Goal: Information Seeking & Learning: Find specific page/section

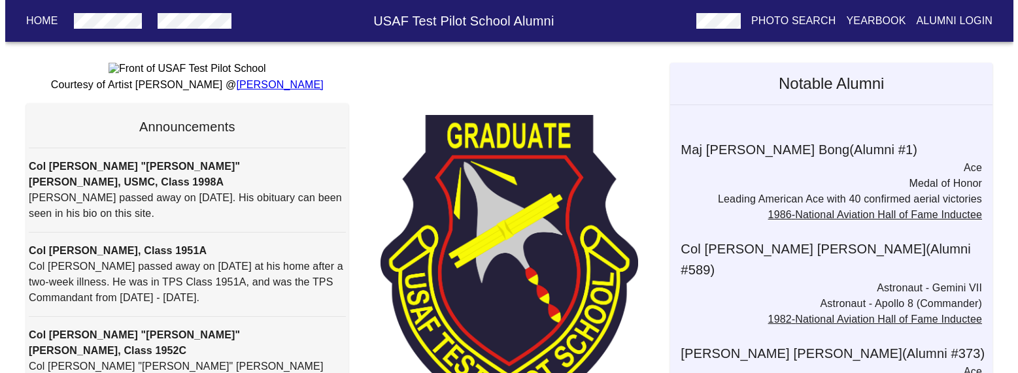
scroll to position [196, 0]
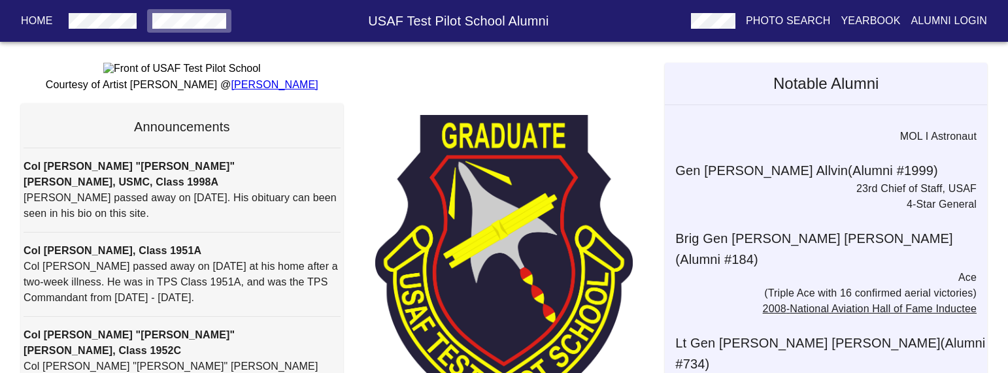
click at [189, 10] on button "button" at bounding box center [189, 21] width 84 height 24
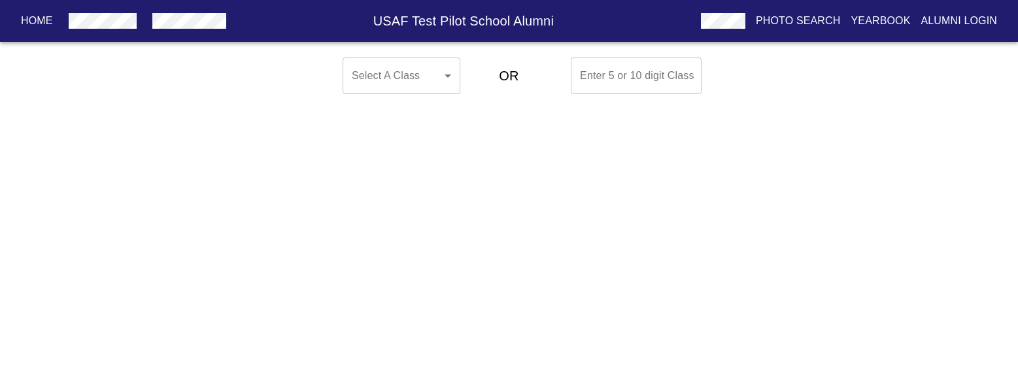
click at [438, 73] on body "Home USAF Test Pilot School Alumni Photo Search Yearbook Alumni Login Select A …" at bounding box center [509, 75] width 1018 height 47
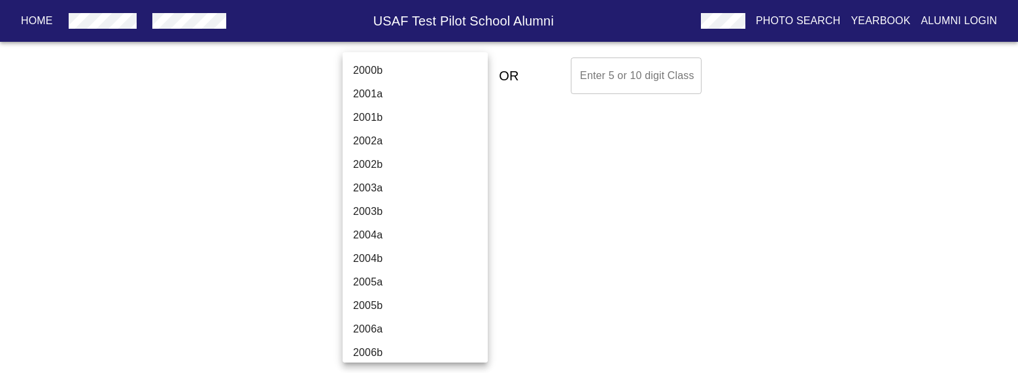
scroll to position [4597, 0]
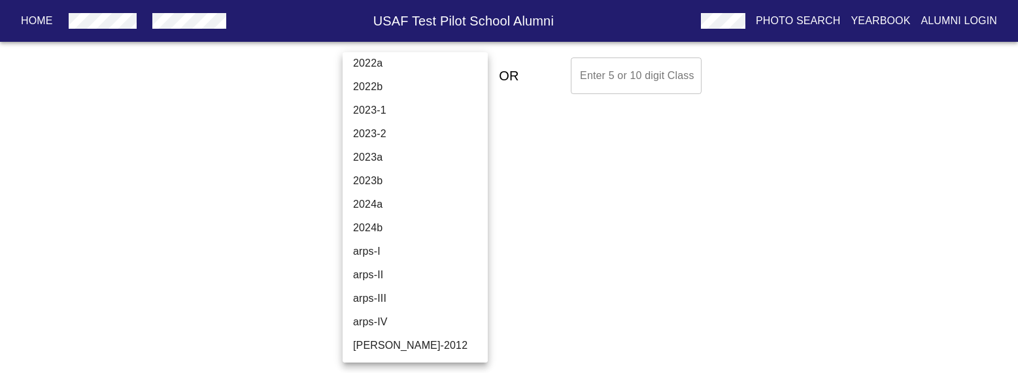
click at [387, 248] on li "arps-I" at bounding box center [420, 252] width 155 height 24
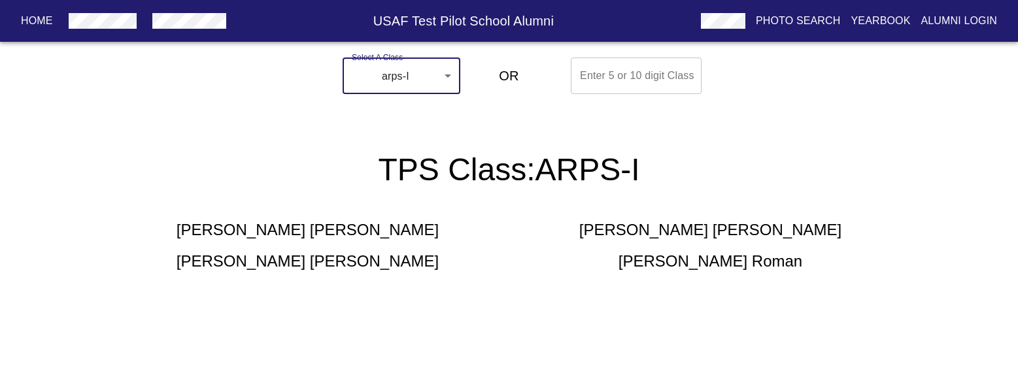
click at [450, 78] on body "Home USAF Test Pilot School Alumni Photo Search Yearbook Alumni Login Select A …" at bounding box center [509, 177] width 1018 height 251
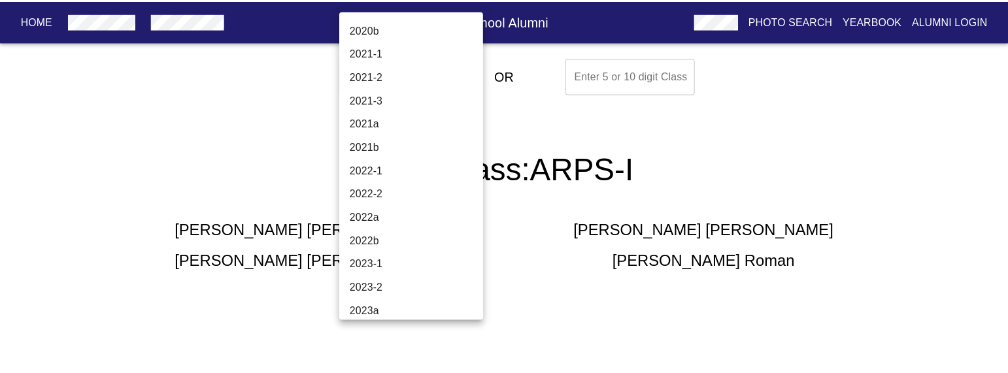
scroll to position [4270, 0]
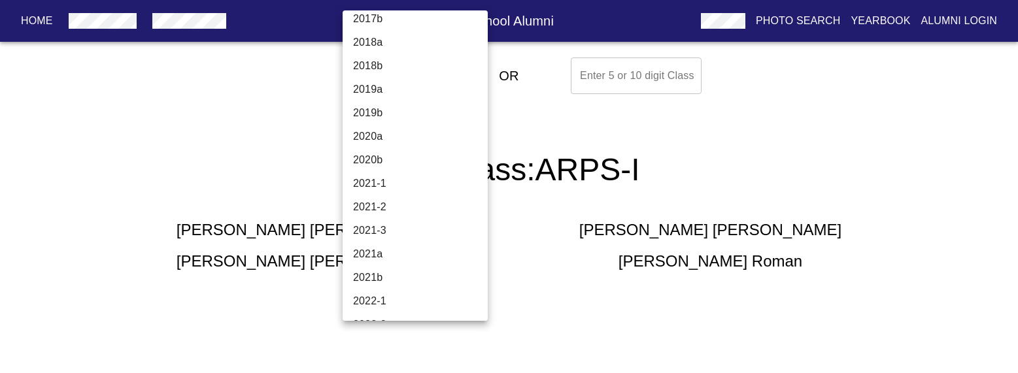
click at [401, 181] on li "2021-1" at bounding box center [420, 184] width 155 height 24
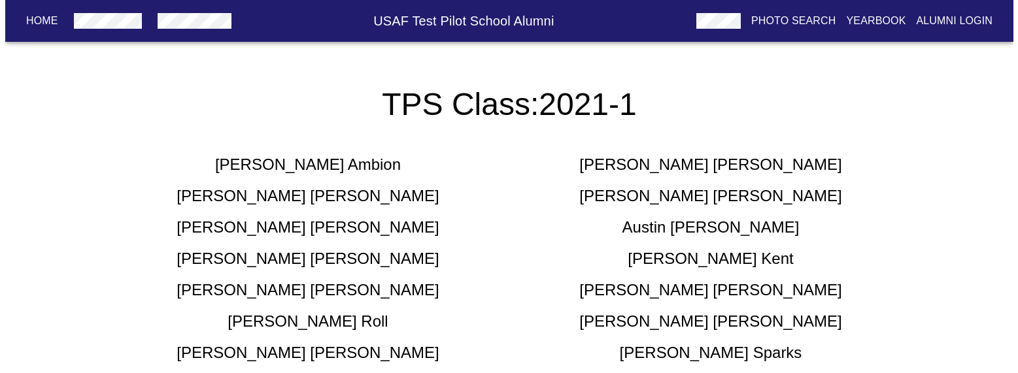
scroll to position [0, 0]
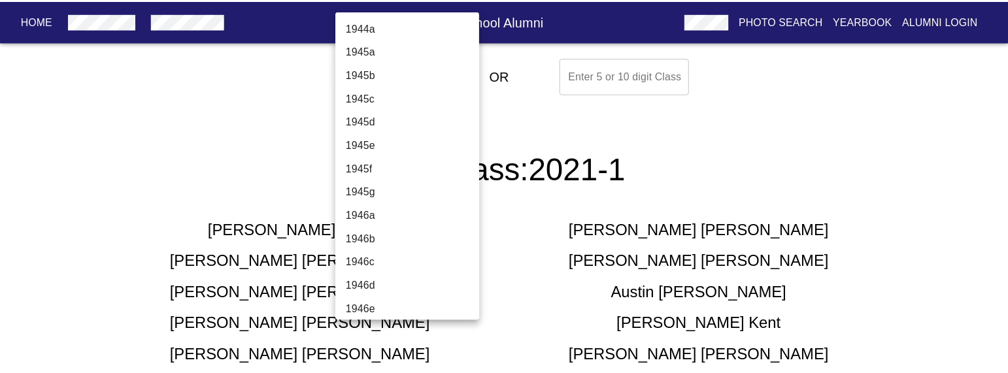
scroll to position [4288, 0]
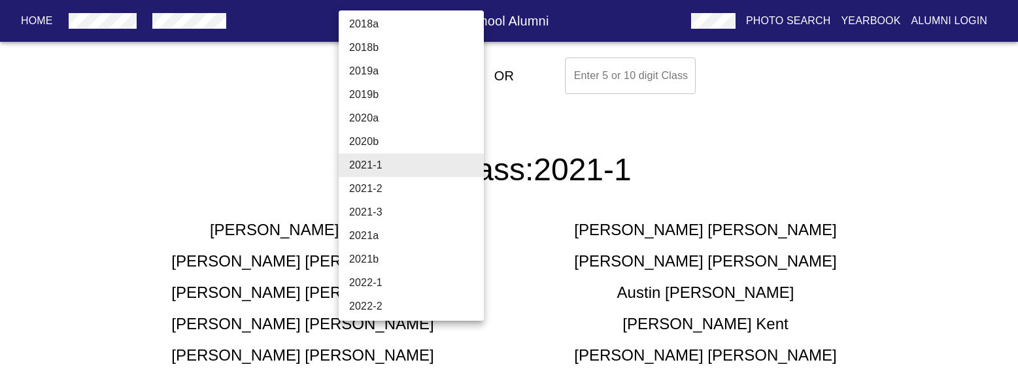
click at [402, 191] on li "2021-2" at bounding box center [416, 189] width 155 height 24
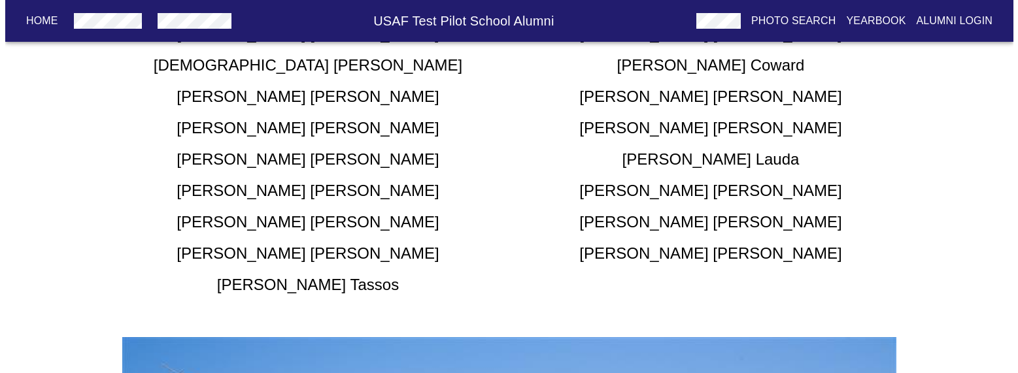
scroll to position [0, 0]
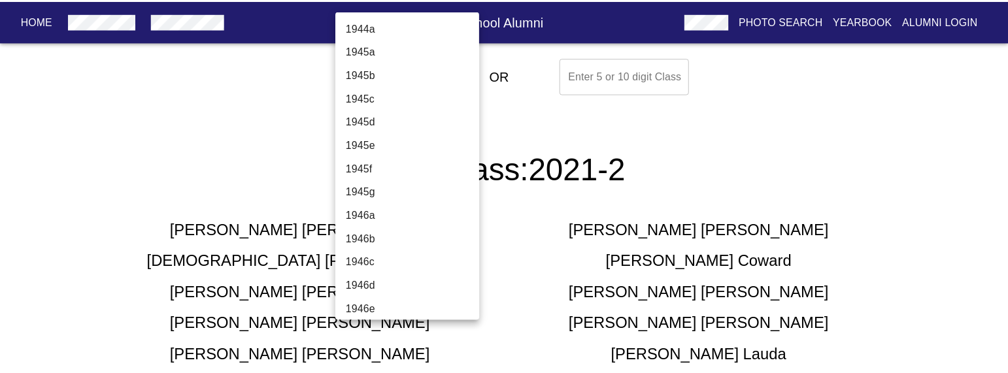
scroll to position [4312, 0]
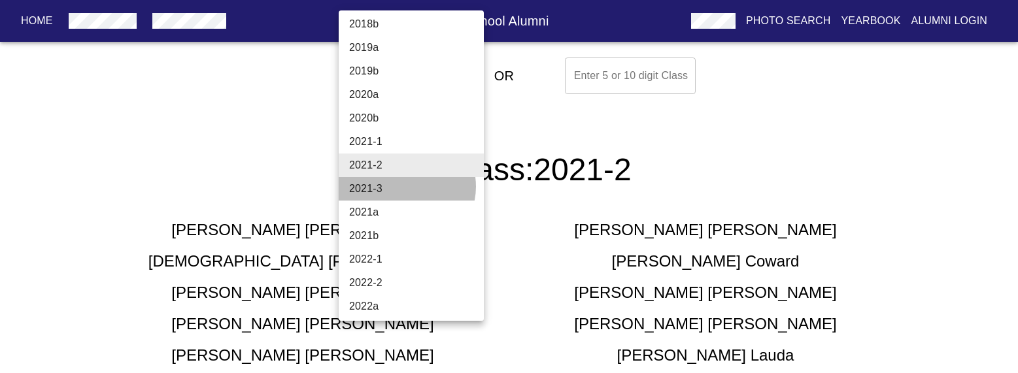
click at [406, 186] on li "2021-3" at bounding box center [416, 189] width 155 height 24
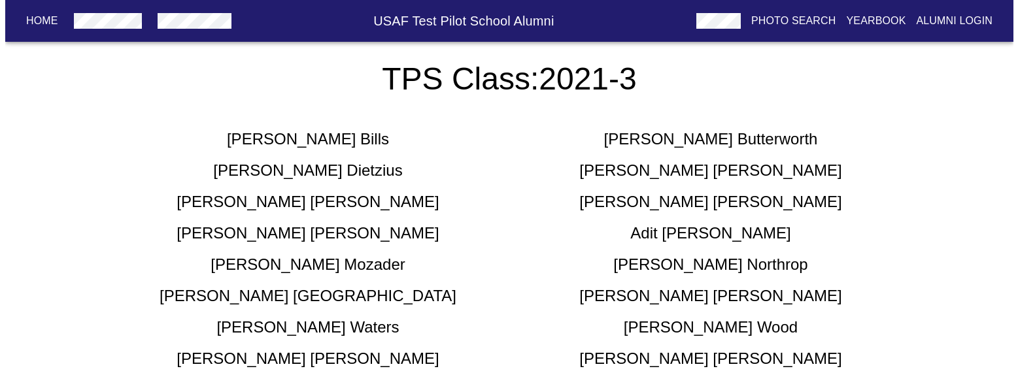
scroll to position [0, 0]
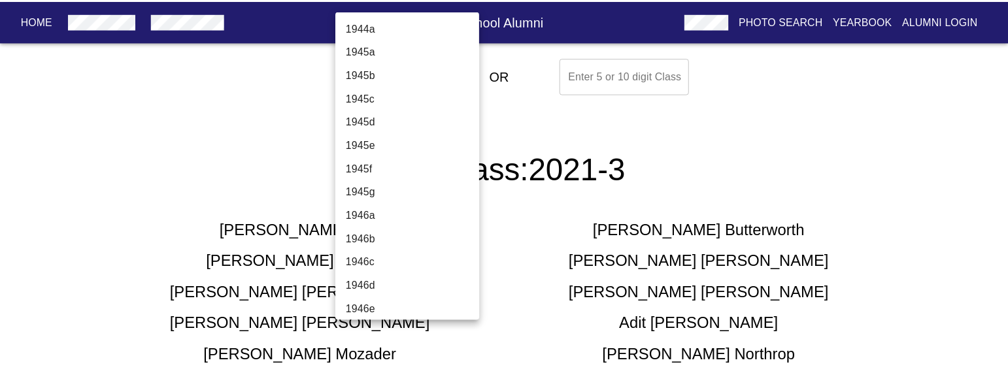
scroll to position [4335, 0]
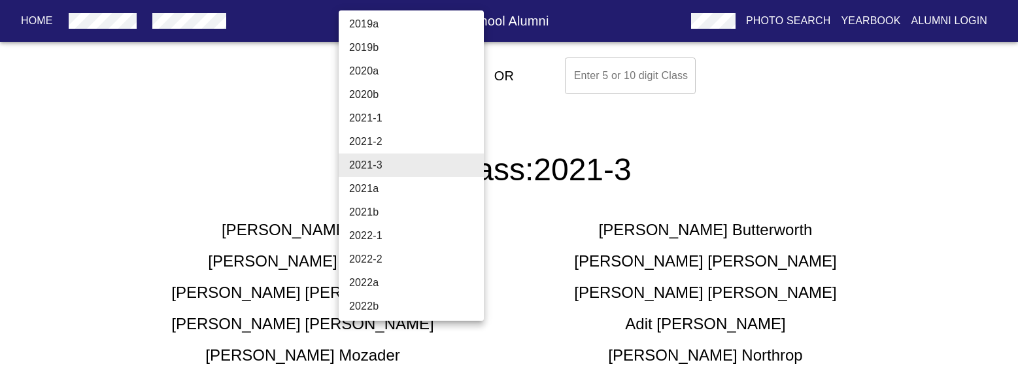
click at [410, 233] on li "2022-1" at bounding box center [416, 236] width 155 height 24
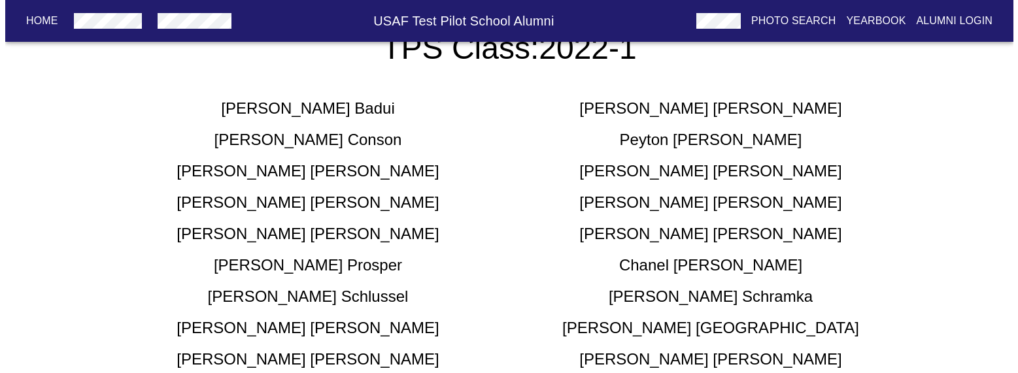
scroll to position [0, 0]
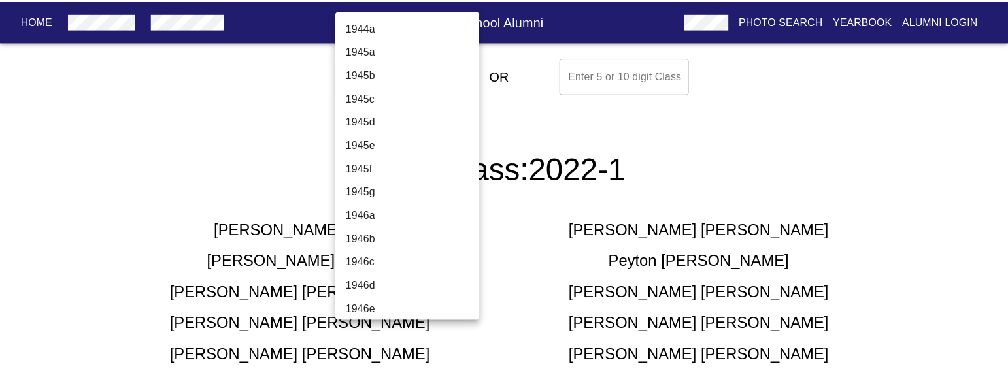
scroll to position [4406, 0]
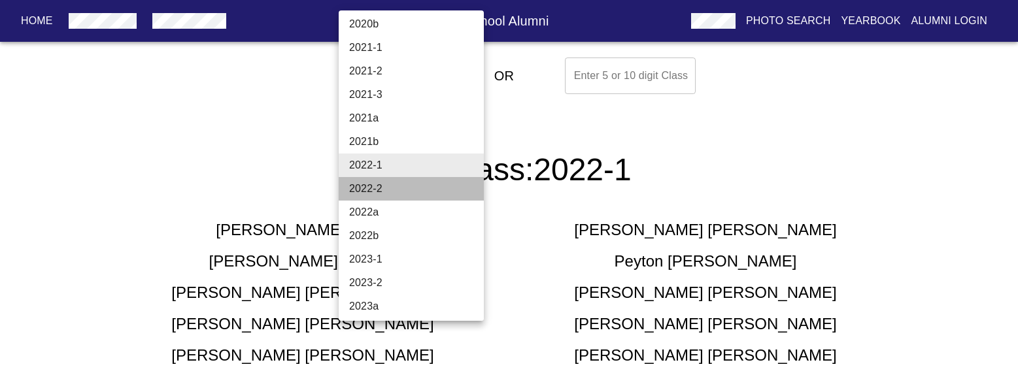
click at [411, 186] on li "2022-2" at bounding box center [416, 189] width 155 height 24
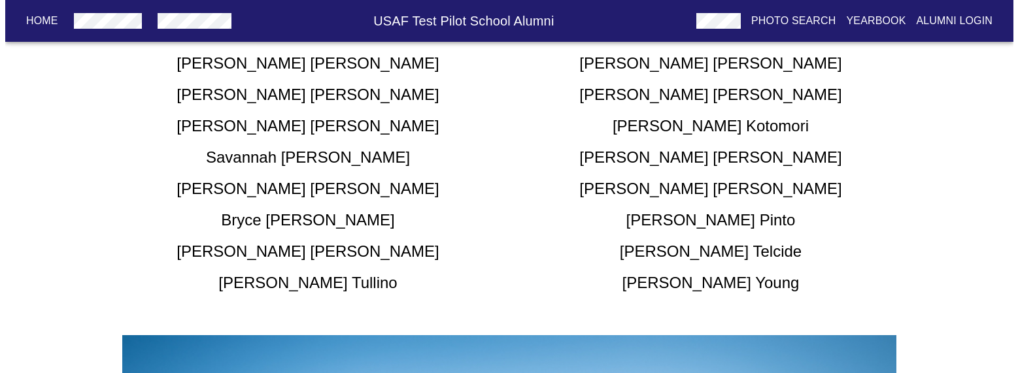
scroll to position [0, 0]
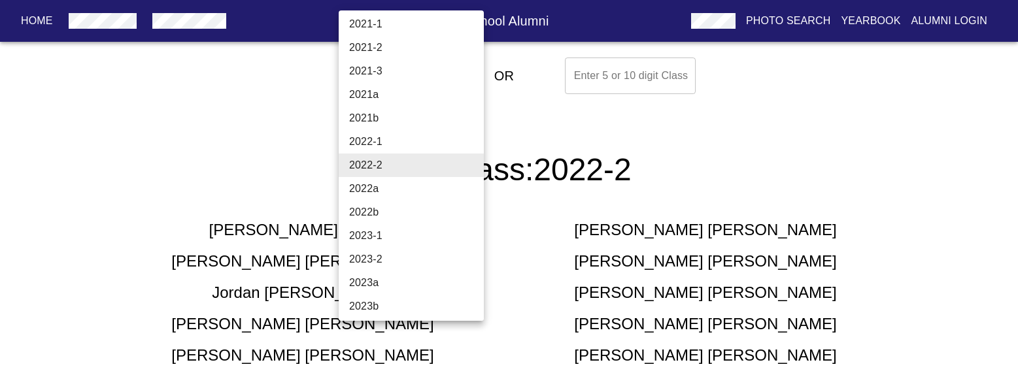
click at [412, 238] on li "2023-1" at bounding box center [416, 236] width 155 height 24
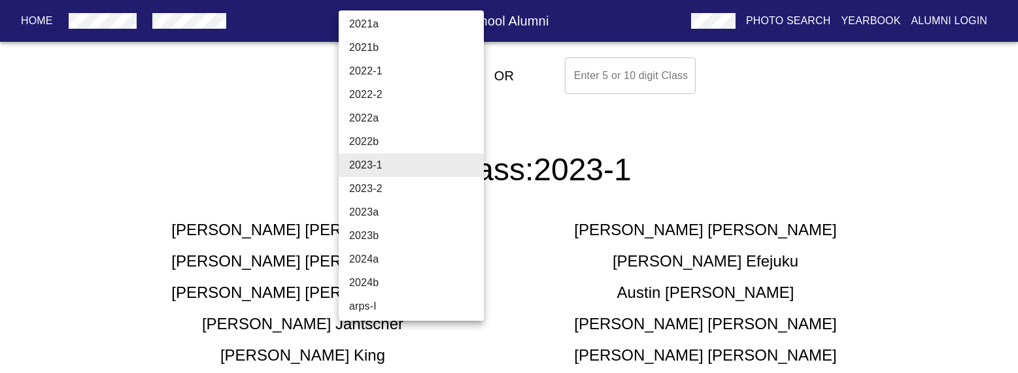
click at [412, 186] on li "2023-2" at bounding box center [416, 189] width 155 height 24
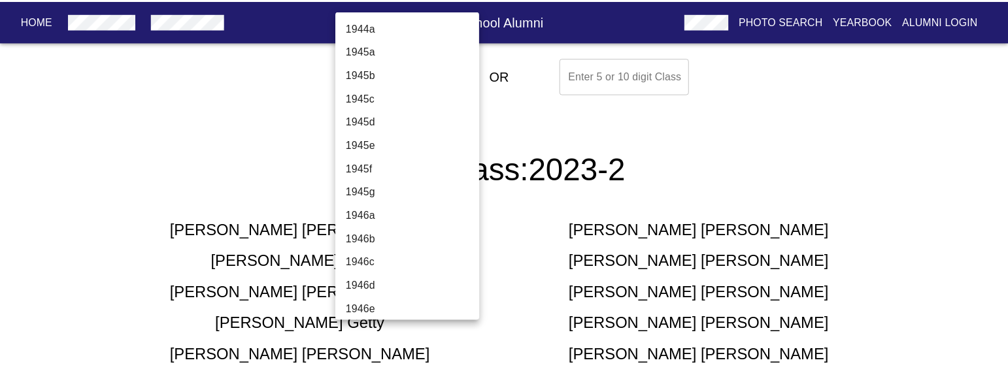
scroll to position [4524, 0]
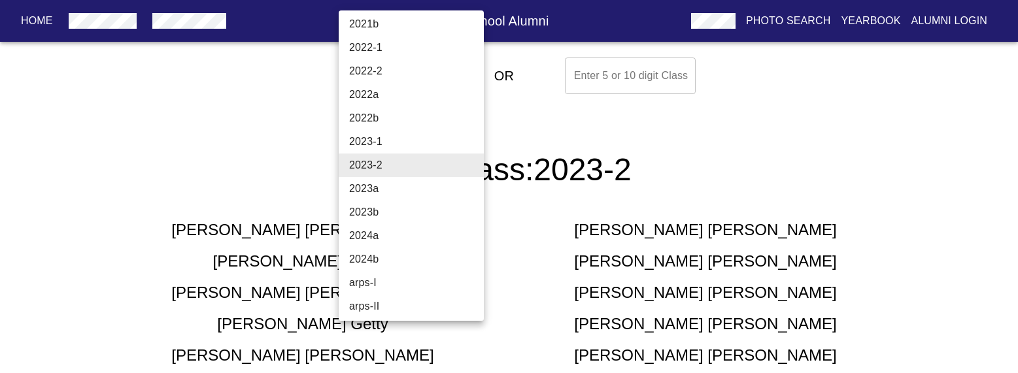
click at [430, 198] on li "2023a" at bounding box center [416, 189] width 155 height 24
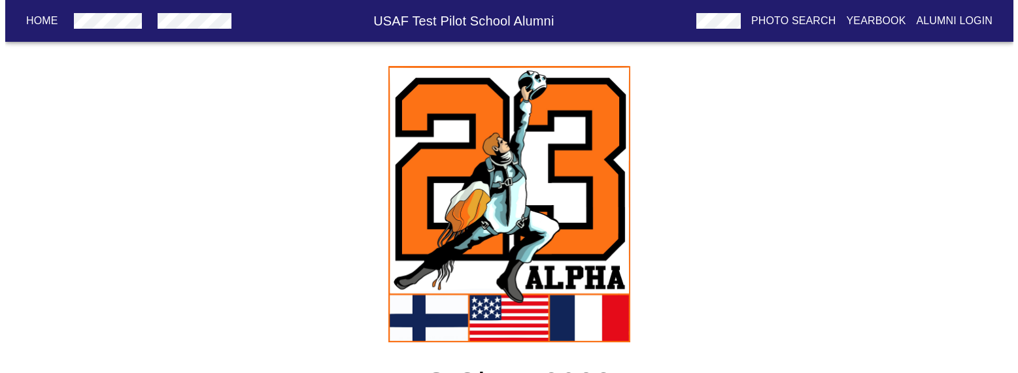
scroll to position [0, 0]
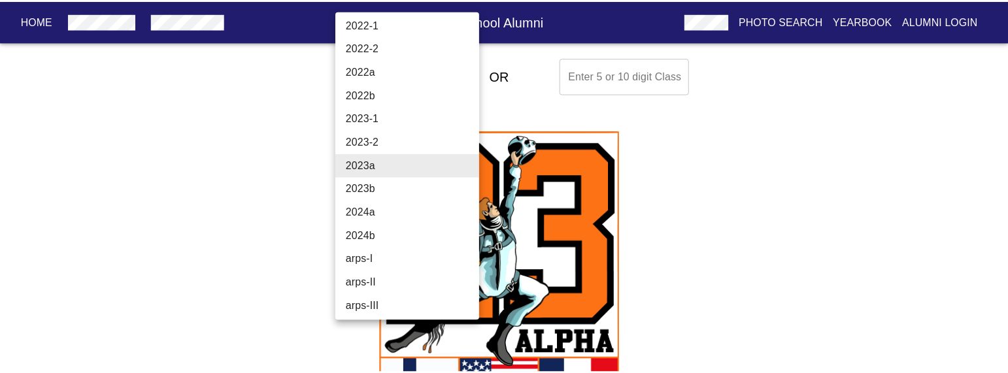
scroll to position [4597, 0]
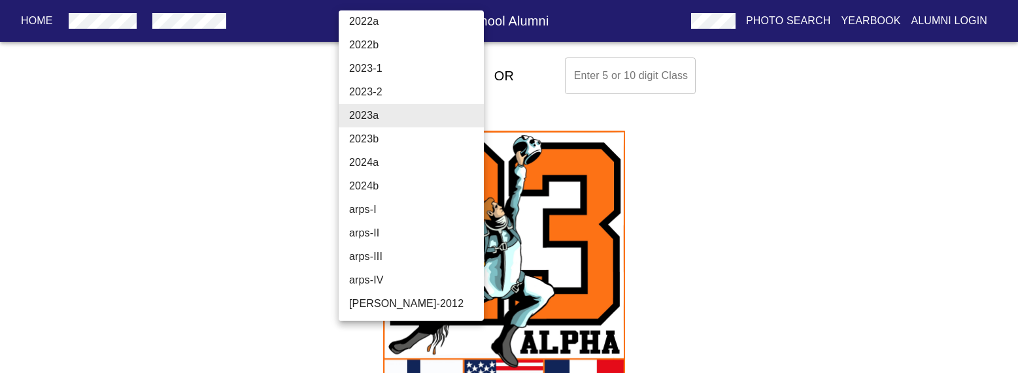
click at [402, 137] on li "2023b" at bounding box center [416, 140] width 155 height 24
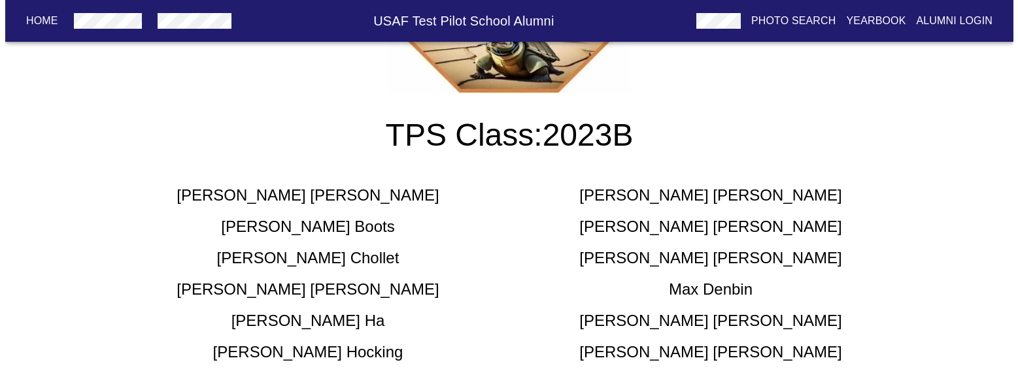
scroll to position [0, 0]
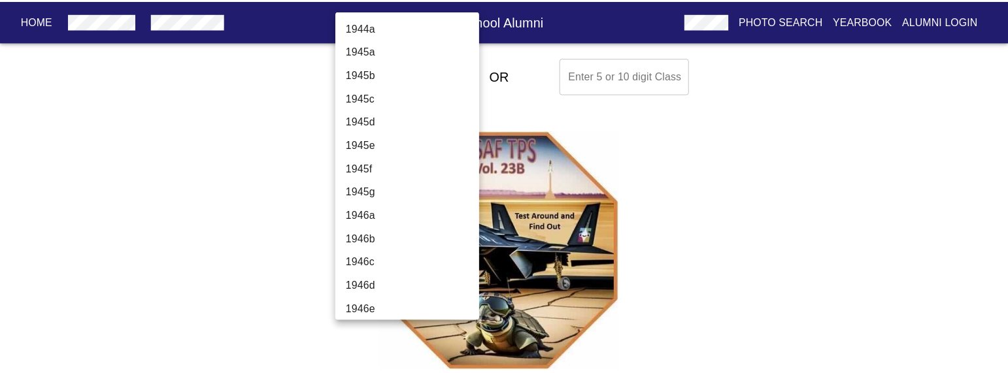
scroll to position [4571, 0]
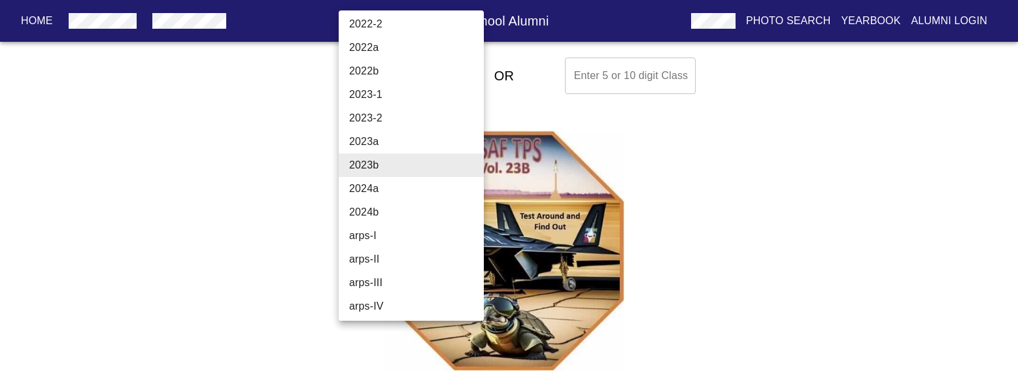
click at [407, 183] on li "2024a" at bounding box center [416, 189] width 155 height 24
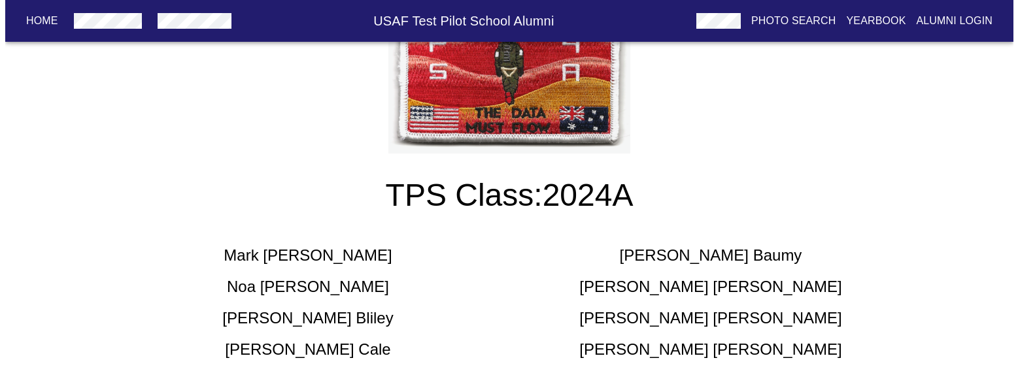
scroll to position [0, 0]
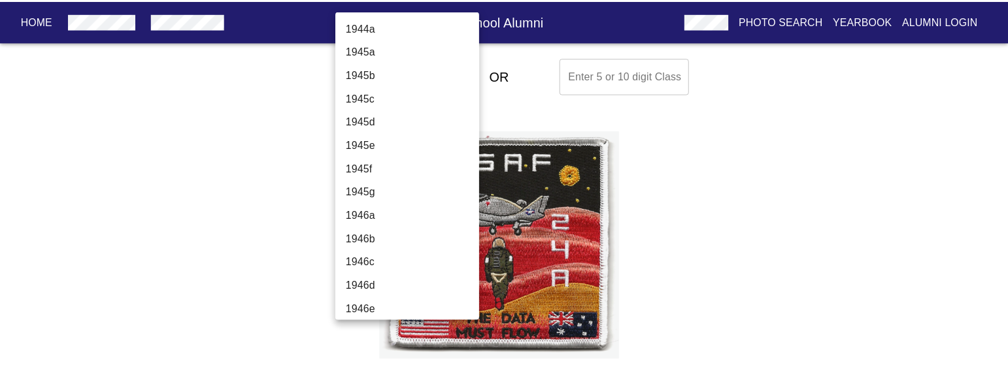
scroll to position [4594, 0]
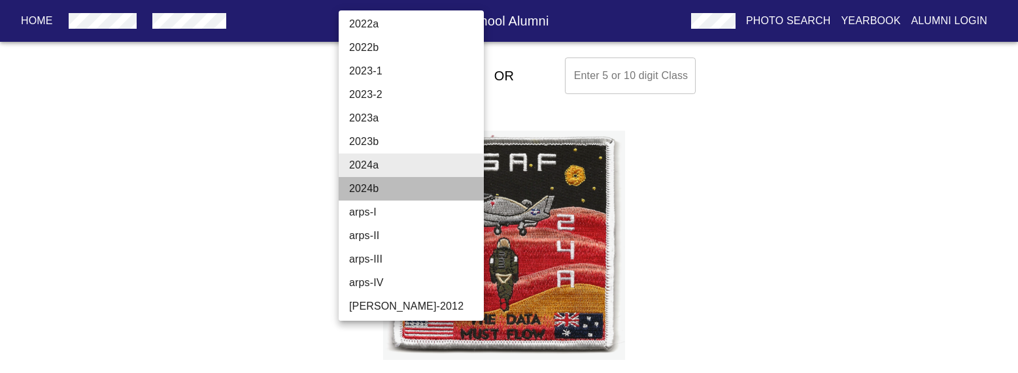
click at [414, 189] on li "2024b" at bounding box center [416, 189] width 155 height 24
type input "2024b"
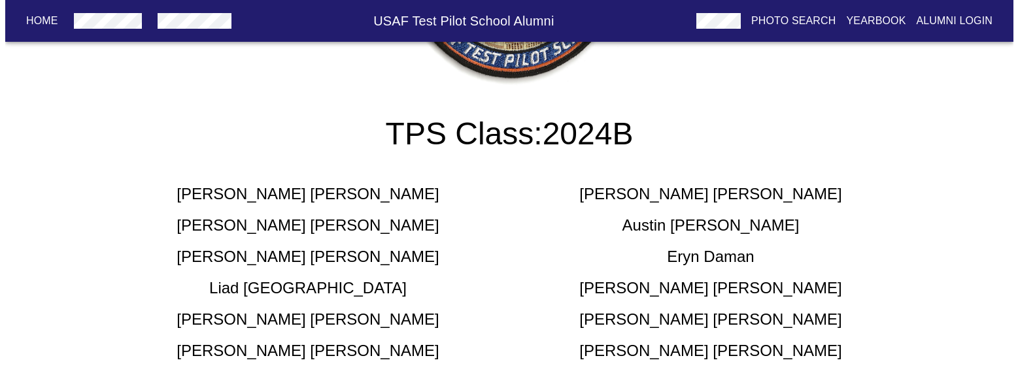
scroll to position [0, 0]
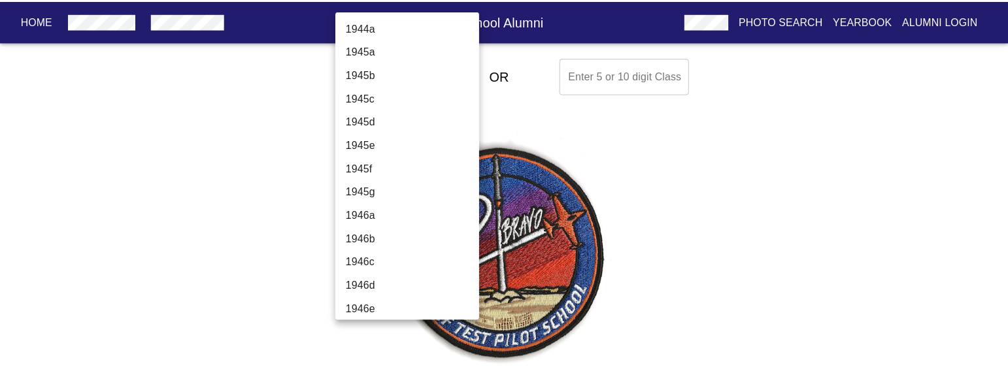
scroll to position [4597, 0]
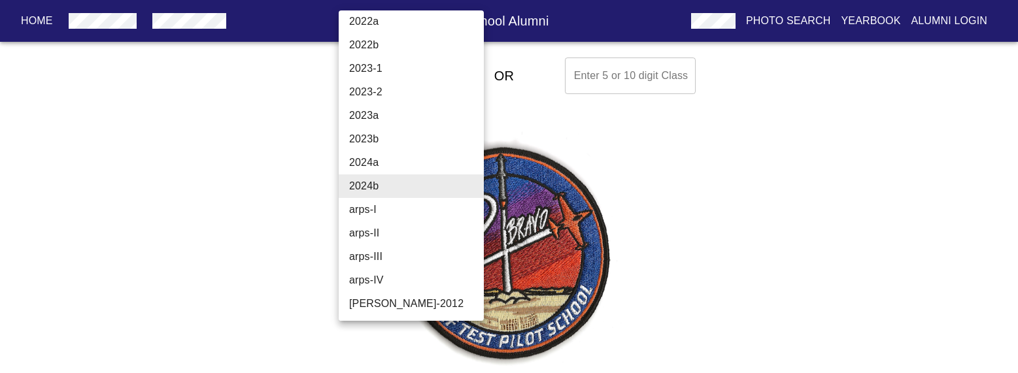
click at [659, 184] on div at bounding box center [509, 186] width 1018 height 373
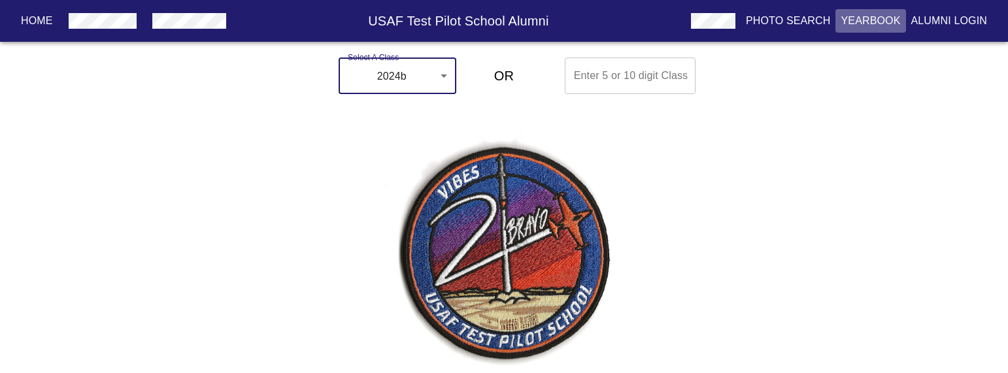
click at [861, 12] on button "Yearbook" at bounding box center [871, 21] width 70 height 24
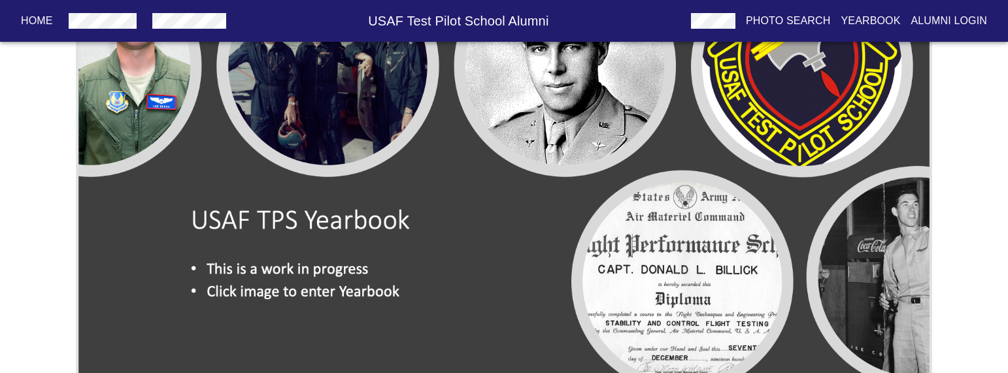
scroll to position [176, 0]
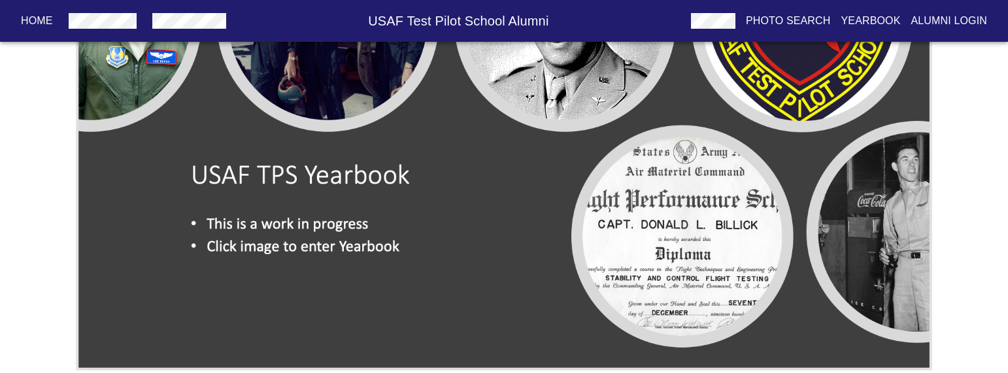
click at [296, 233] on img at bounding box center [504, 129] width 857 height 484
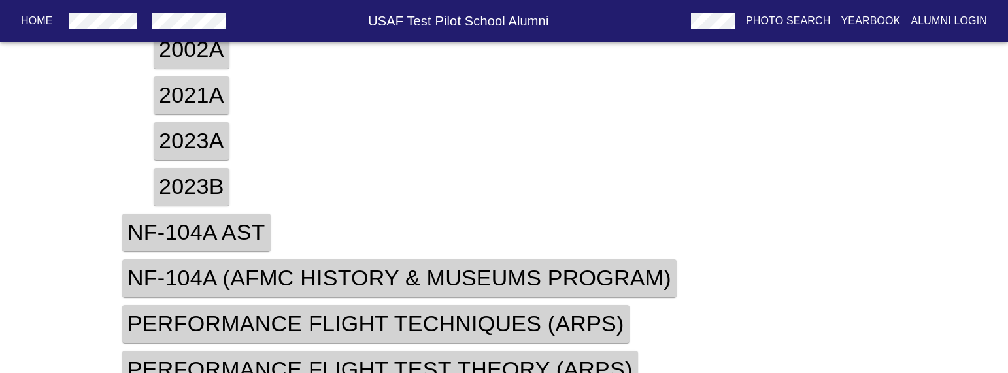
scroll to position [466, 0]
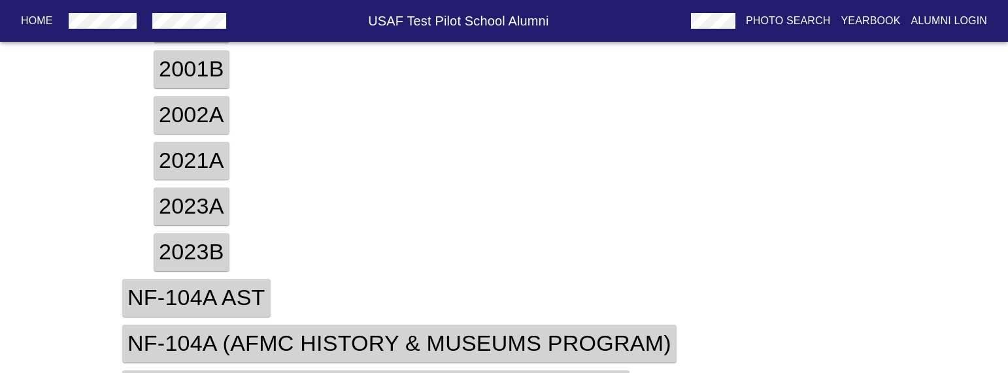
click at [192, 211] on h4 "2023a" at bounding box center [192, 207] width 76 height 38
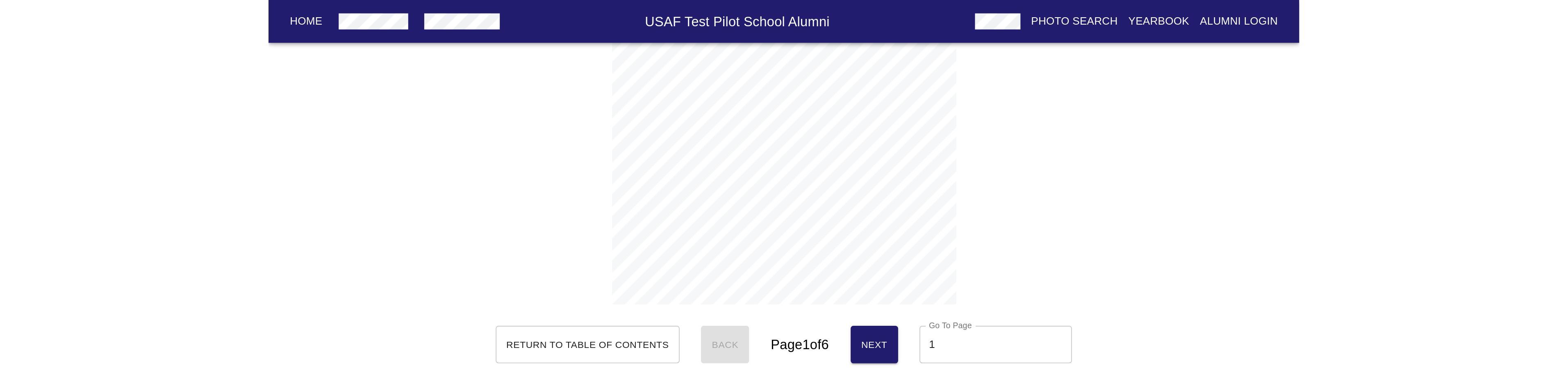
scroll to position [0, 0]
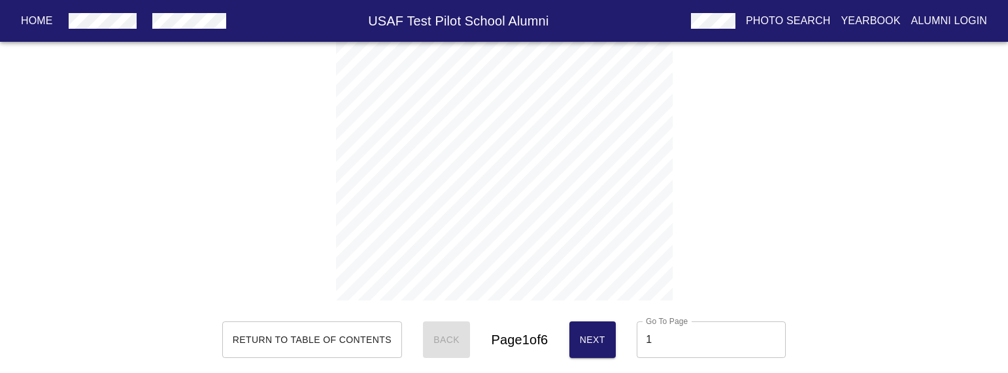
click at [604, 341] on span "Next" at bounding box center [593, 340] width 26 height 16
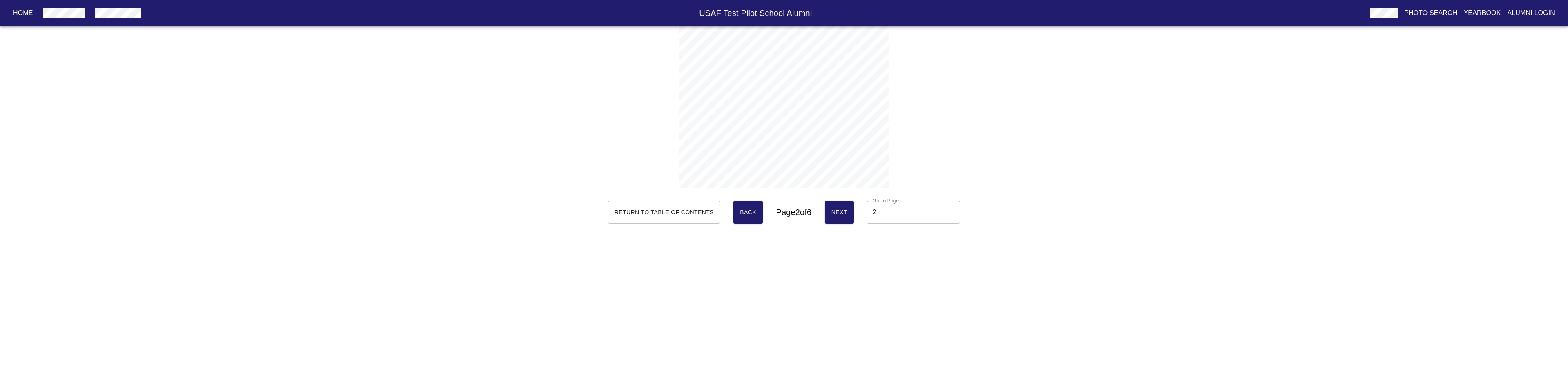
click at [629, 209] on span "Next" at bounding box center [840, 212] width 16 height 10
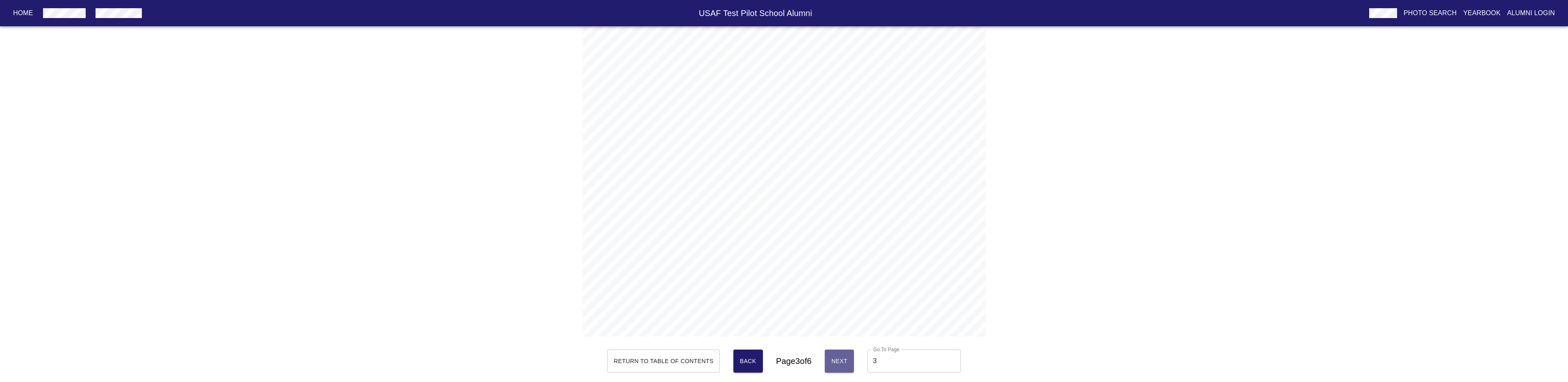
click at [632, 234] on span "Next" at bounding box center [839, 361] width 16 height 10
type input "6"
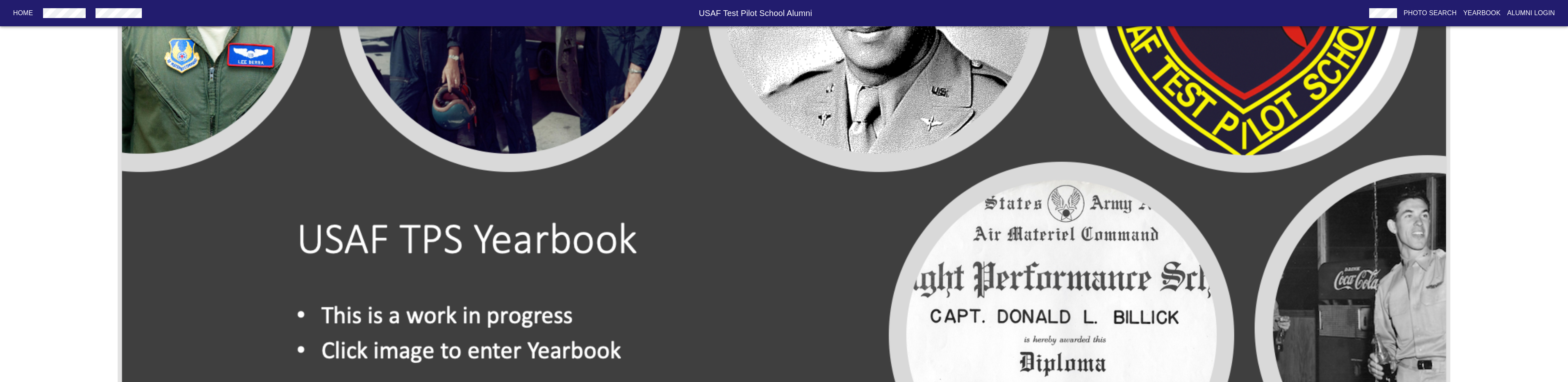
scroll to position [413, 0]
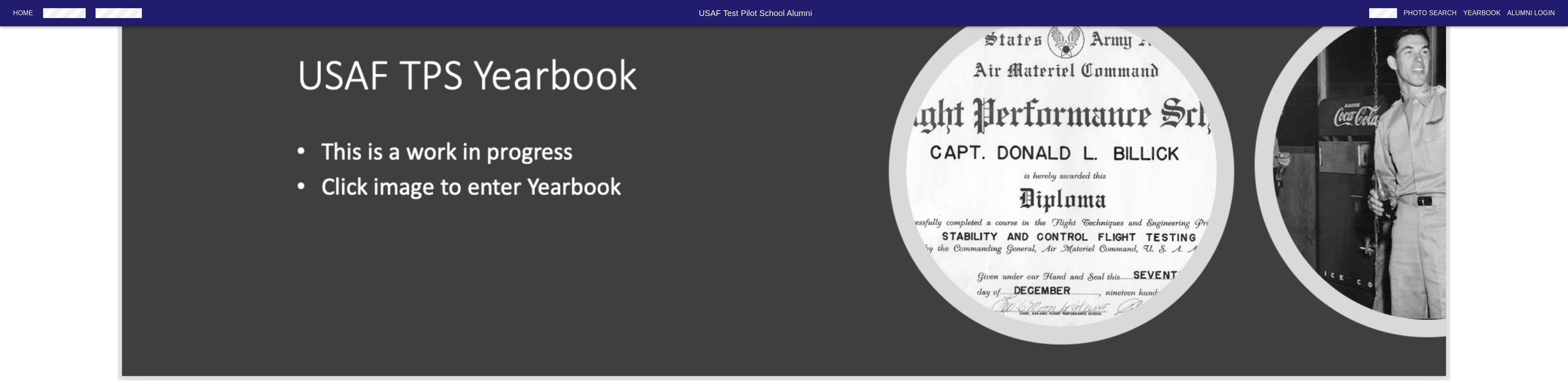
click at [632, 213] on img at bounding box center [784, 3] width 1332 height 753
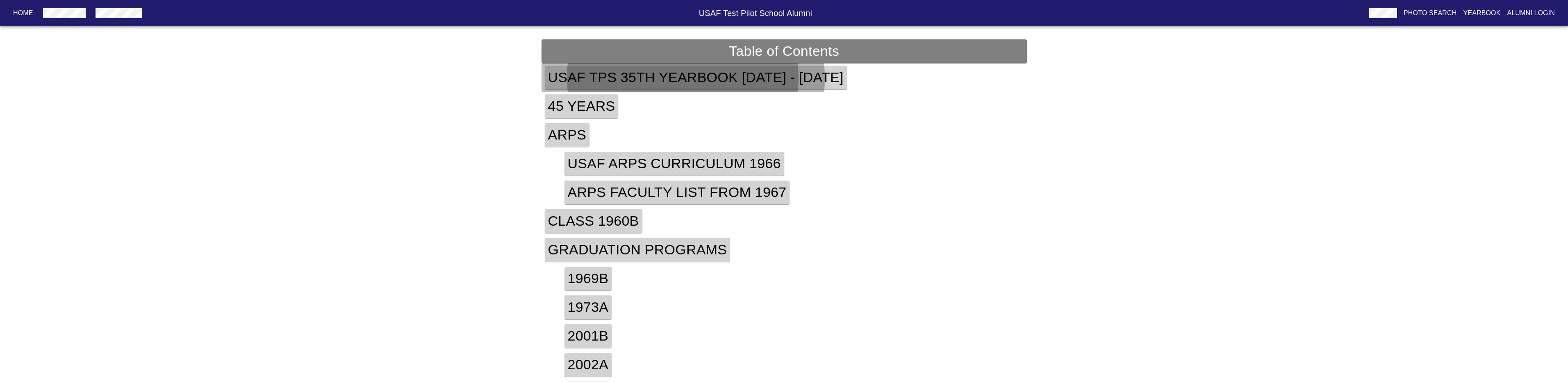
click at [632, 78] on h4 "USAF TPS 35th Yearbook [DATE] - [DATE]" at bounding box center [696, 78] width 302 height 24
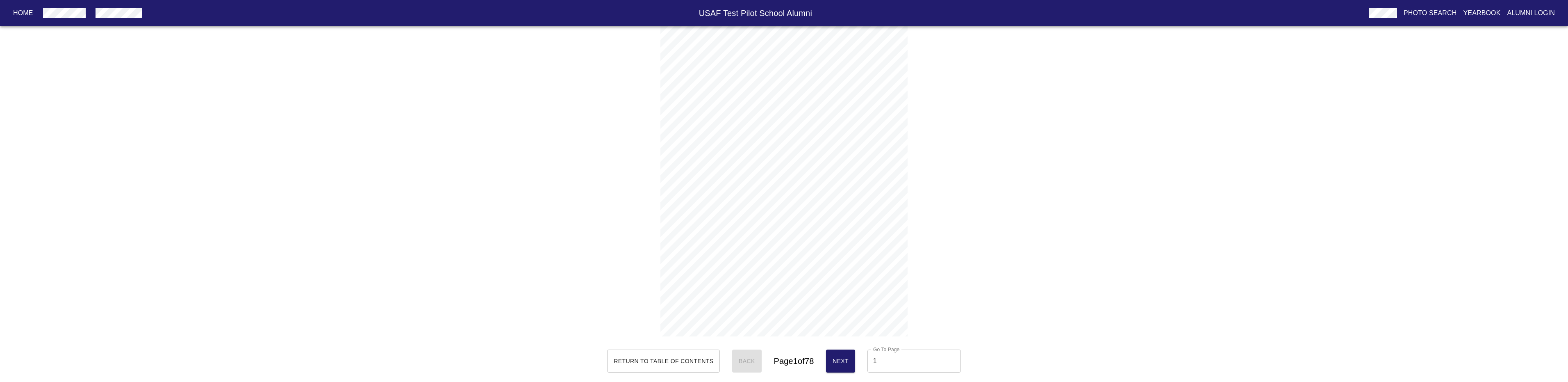
click at [632, 234] on span "Next" at bounding box center [840, 361] width 16 height 10
type input "3"
